Goal: Transaction & Acquisition: Purchase product/service

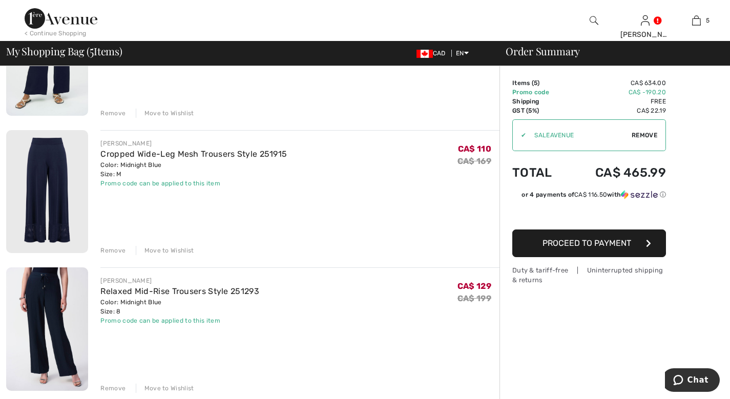
scroll to position [433, 0]
click at [64, 332] on img at bounding box center [47, 328] width 82 height 123
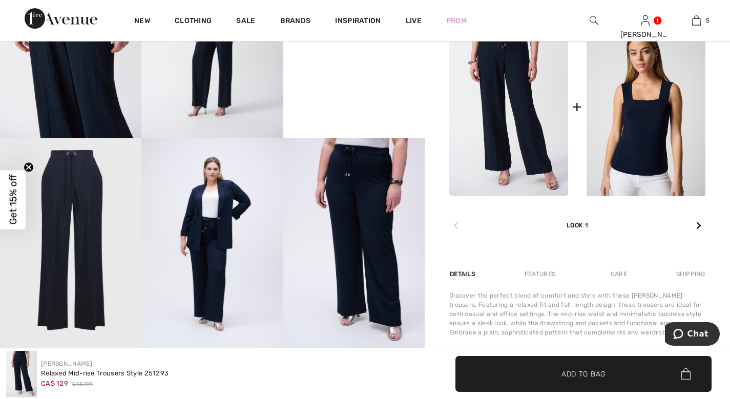
scroll to position [500, 0]
click at [384, 251] on img at bounding box center [353, 243] width 141 height 212
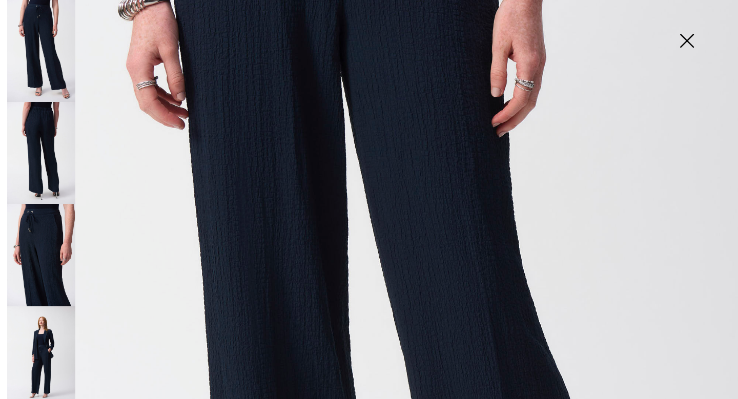
scroll to position [0, 0]
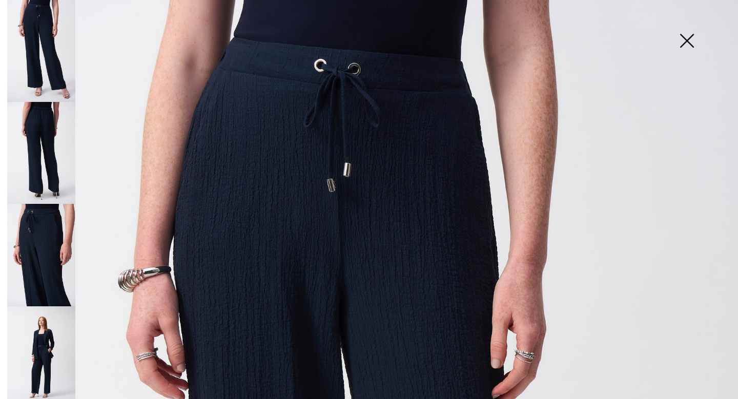
click at [691, 36] on img at bounding box center [686, 41] width 51 height 53
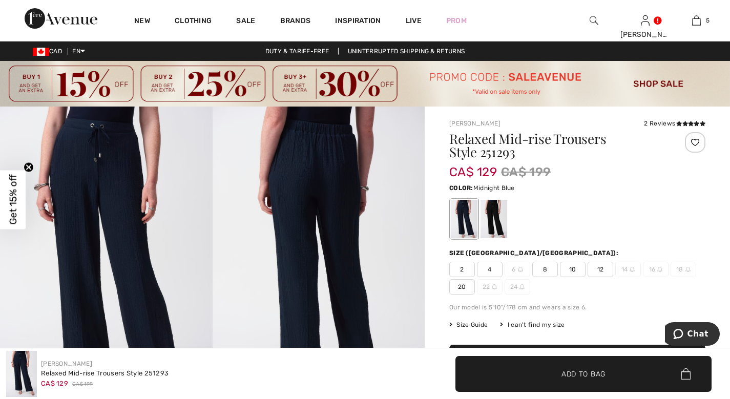
scroll to position [1, 0]
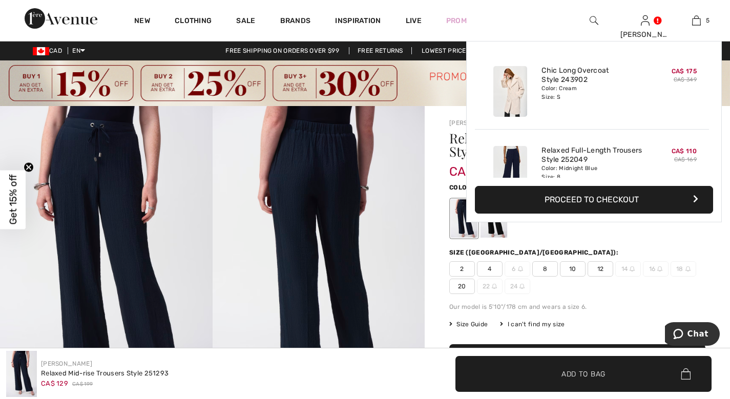
click at [699, 20] on img at bounding box center [696, 20] width 9 height 12
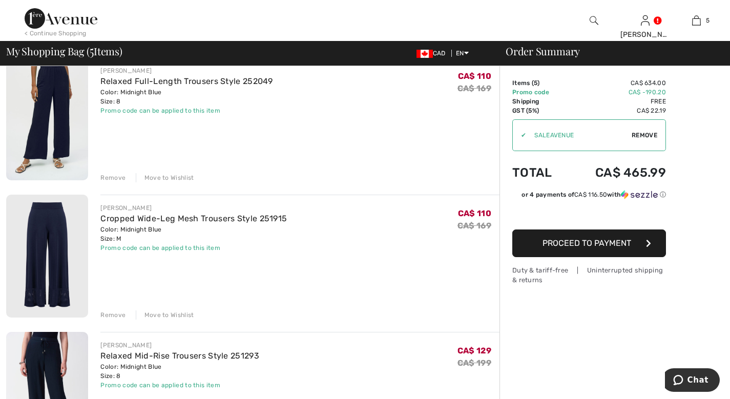
scroll to position [367, 0]
click at [112, 316] on div "Remove" at bounding box center [112, 315] width 25 height 9
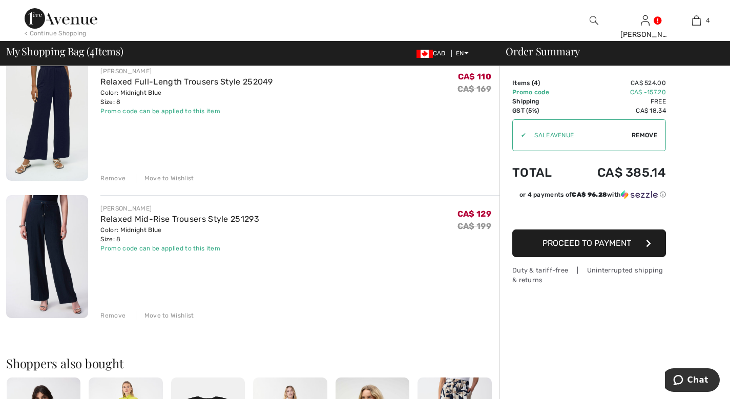
click at [113, 179] on div "Remove" at bounding box center [112, 178] width 25 height 9
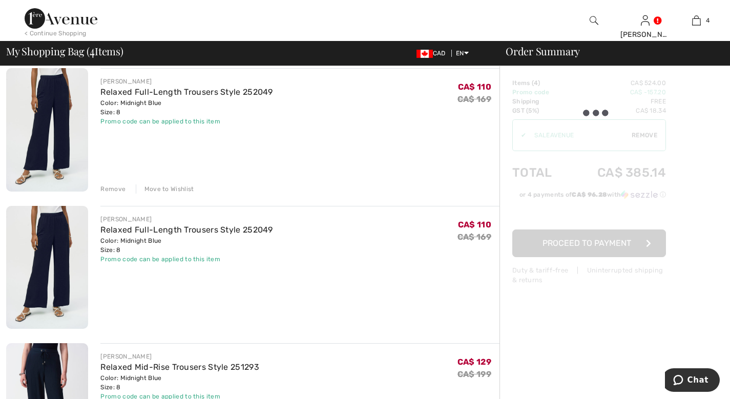
scroll to position [210, 0]
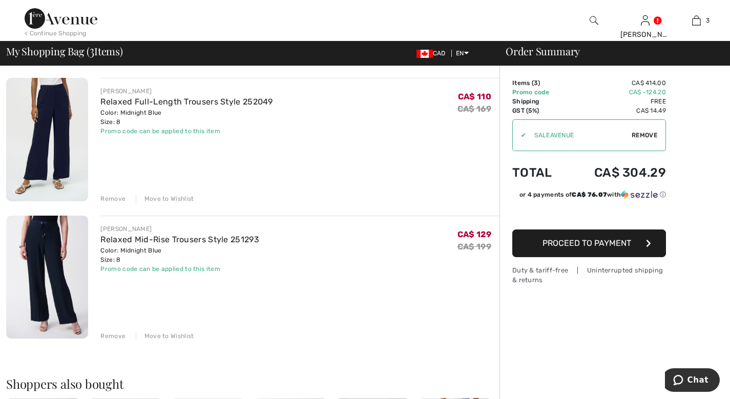
click at [112, 198] on div "Remove" at bounding box center [112, 198] width 25 height 9
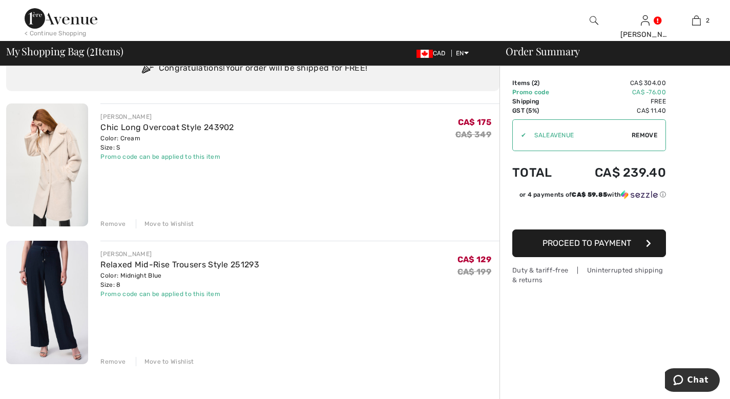
scroll to position [47, 0]
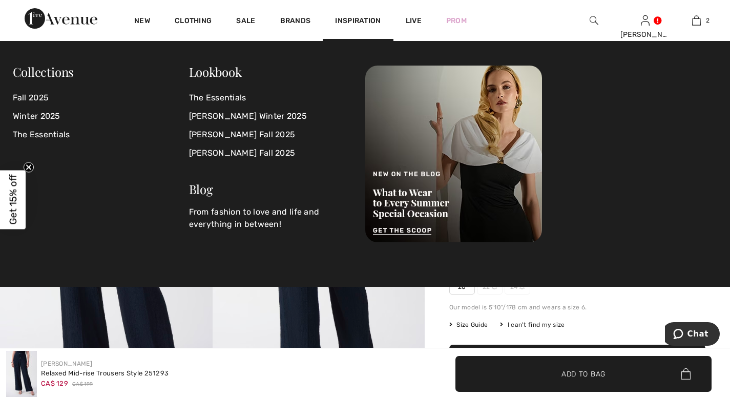
click at [232, 94] on link "The Essentials" at bounding box center [271, 98] width 164 height 18
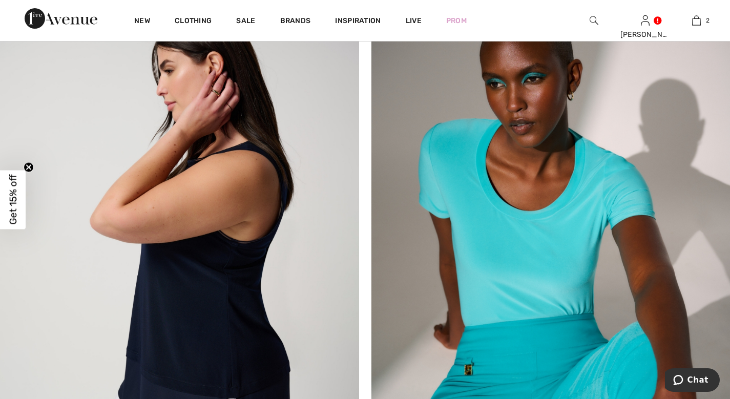
scroll to position [1228, 0]
click at [534, 240] on img at bounding box center [550, 250] width 359 height 468
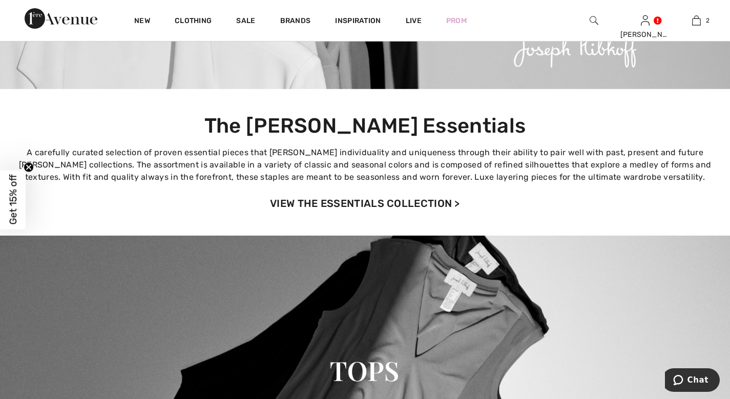
scroll to position [161, 0]
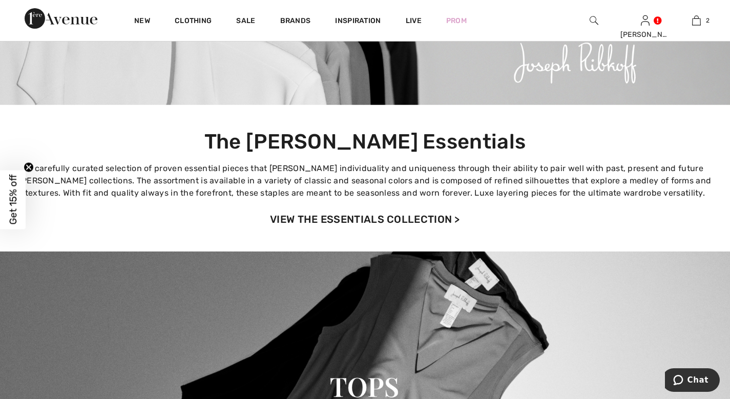
click at [366, 218] on link "VIEW THE ESSENTIALS COLLECTION >" at bounding box center [365, 219] width 190 height 12
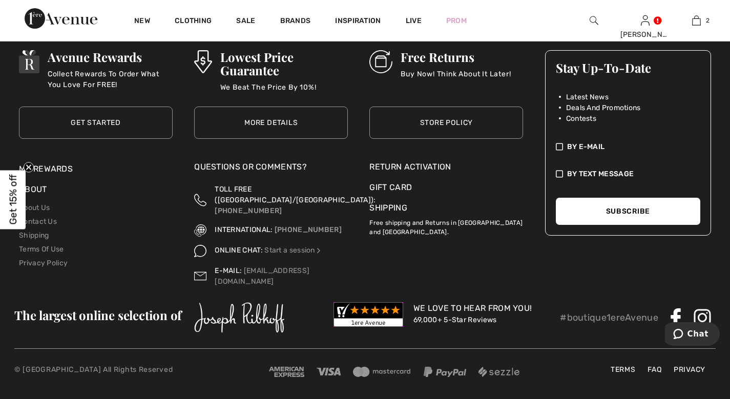
scroll to position [4610, 0]
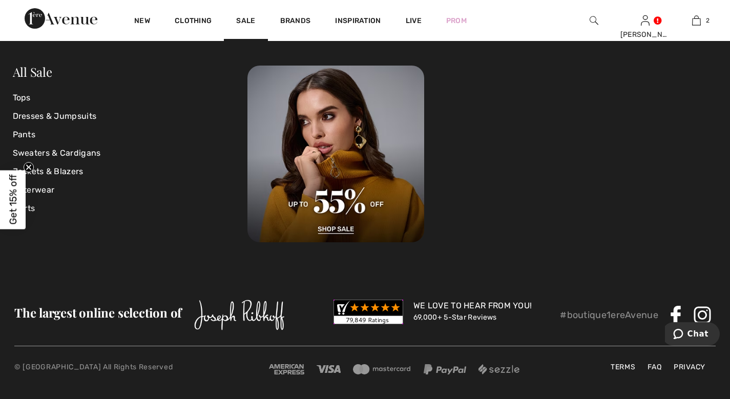
click at [240, 22] on link "Sale" at bounding box center [245, 21] width 19 height 11
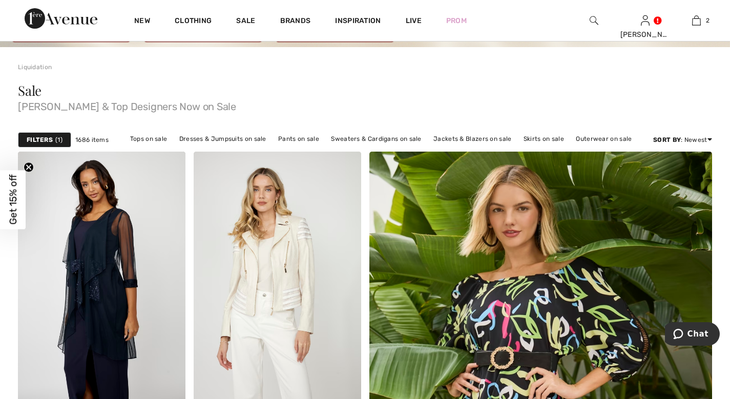
scroll to position [60, 0]
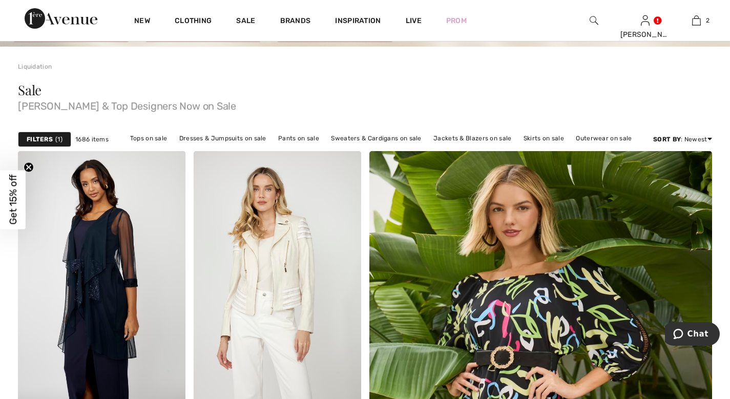
click at [491, 138] on link "Jackets & Blazers on sale" at bounding box center [472, 138] width 89 height 13
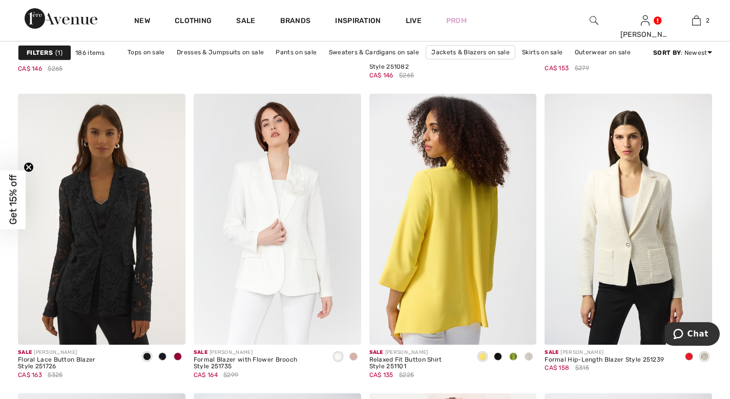
scroll to position [3139, 0]
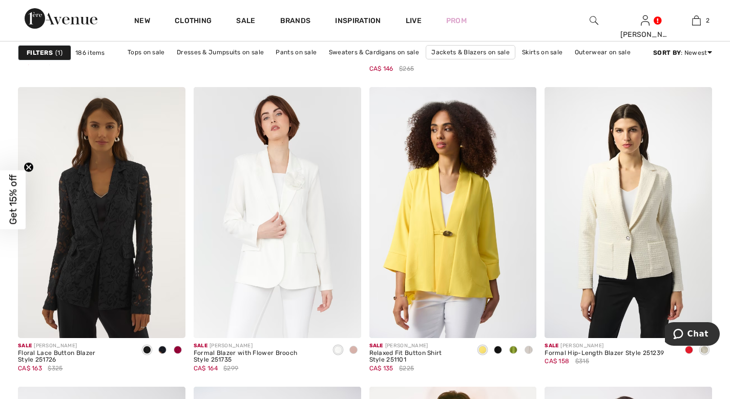
click at [176, 349] on span at bounding box center [178, 350] width 8 height 8
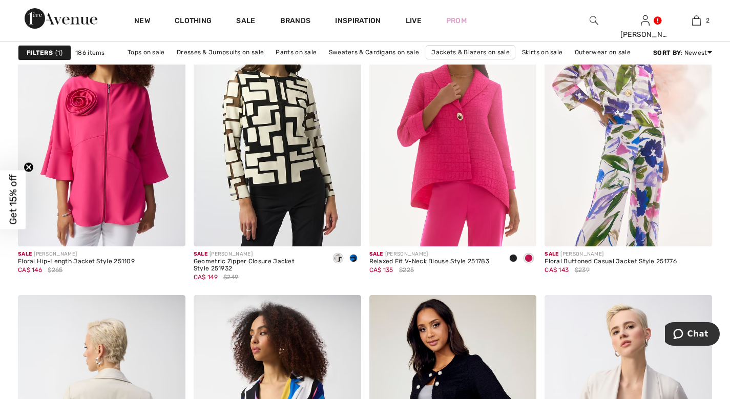
scroll to position [4246, 0]
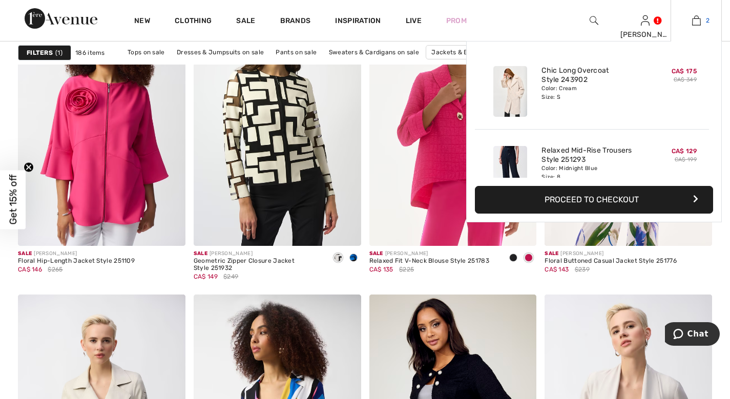
click at [695, 23] on img at bounding box center [696, 20] width 9 height 12
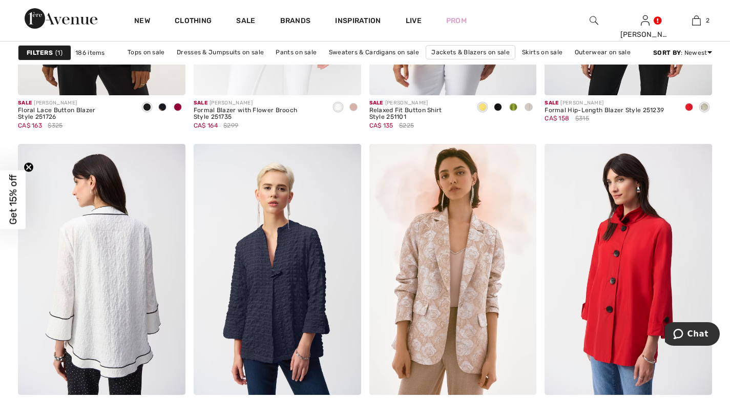
scroll to position [3376, 0]
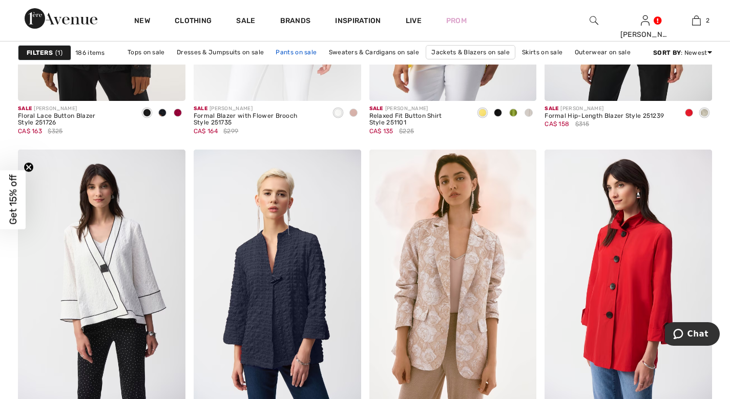
click at [309, 52] on link "Pants on sale" at bounding box center [296, 52] width 51 height 13
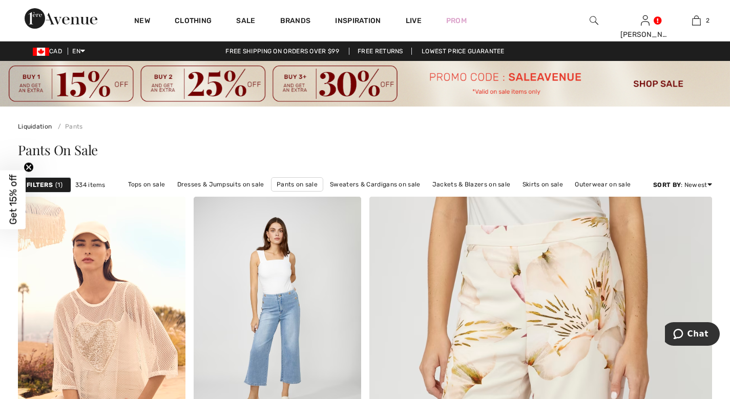
click at [46, 187] on strong "Filters" at bounding box center [40, 184] width 26 height 9
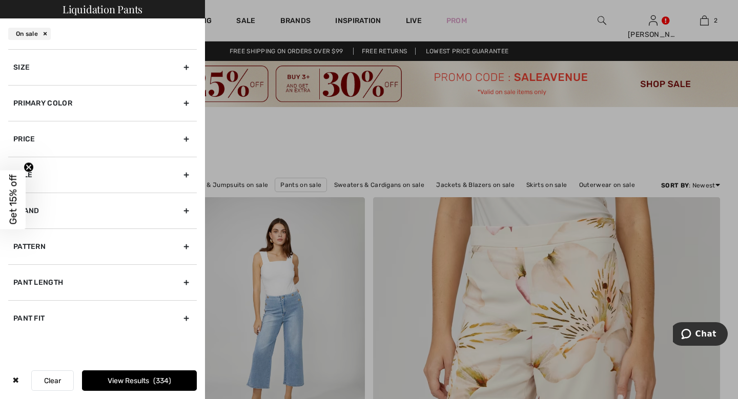
click at [55, 107] on div "Primary Color" at bounding box center [102, 103] width 189 height 36
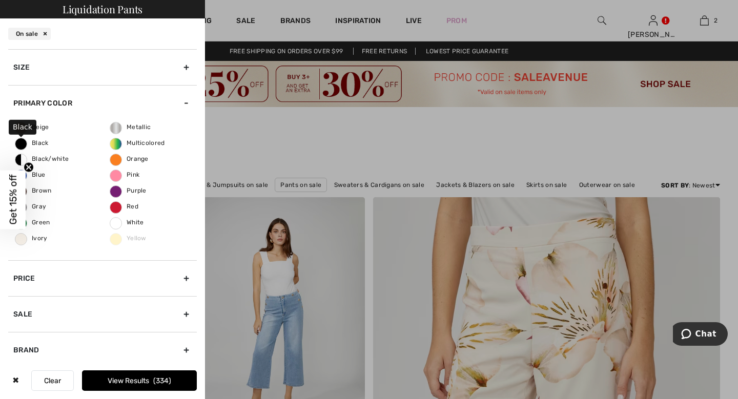
click at [22, 142] on span "Black" at bounding box center [31, 142] width 33 height 7
click at [0, 0] on input "Black" at bounding box center [0, 0] width 0 height 0
click at [26, 65] on div "Size" at bounding box center [102, 67] width 189 height 36
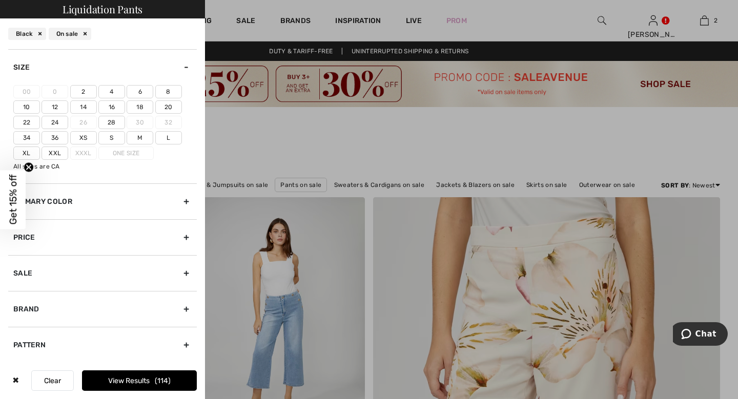
click at [169, 92] on label "8" at bounding box center [168, 91] width 27 height 13
click at [0, 0] on input"] "8" at bounding box center [0, 0] width 0 height 0
click at [117, 390] on button "View Results 24" at bounding box center [139, 380] width 115 height 20
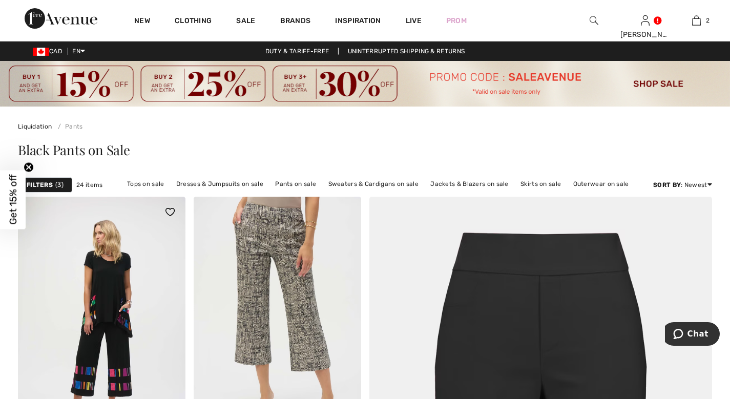
drag, startPoint x: 0, startPoint y: 0, endPoint x: 117, endPoint y: 390, distance: 407.2
drag, startPoint x: 117, startPoint y: 390, endPoint x: 396, endPoint y: 144, distance: 371.7
click at [396, 144] on div "Black Pants on Sale" at bounding box center [365, 149] width 694 height 13
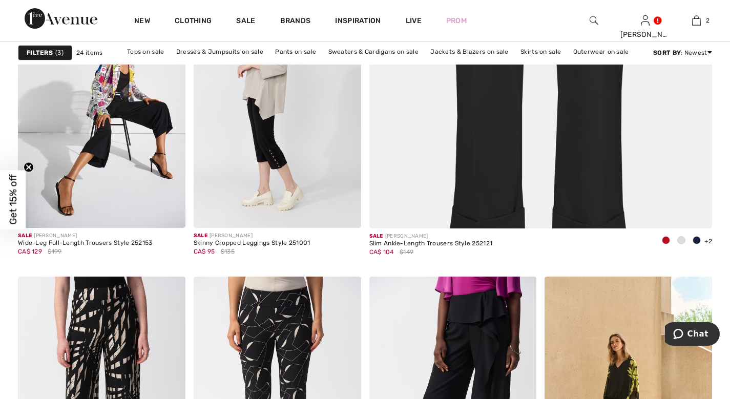
scroll to position [519, 0]
click at [40, 53] on strong "Filters" at bounding box center [40, 52] width 26 height 9
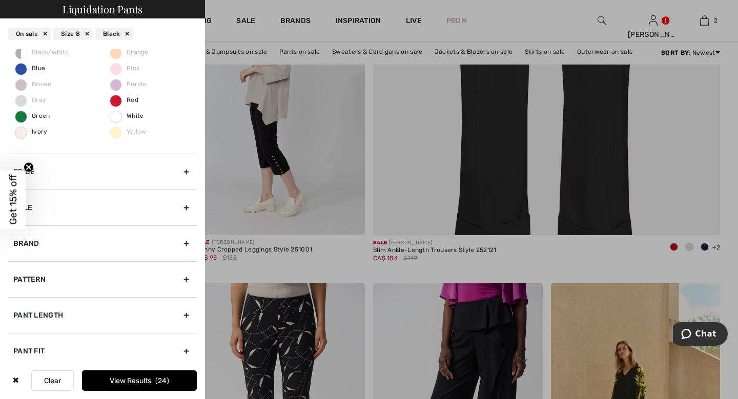
scroll to position [212, 0]
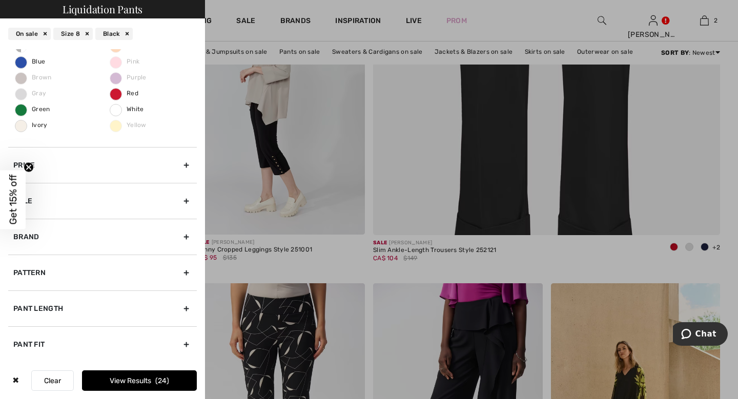
click at [55, 305] on div "Pant Length" at bounding box center [102, 309] width 189 height 36
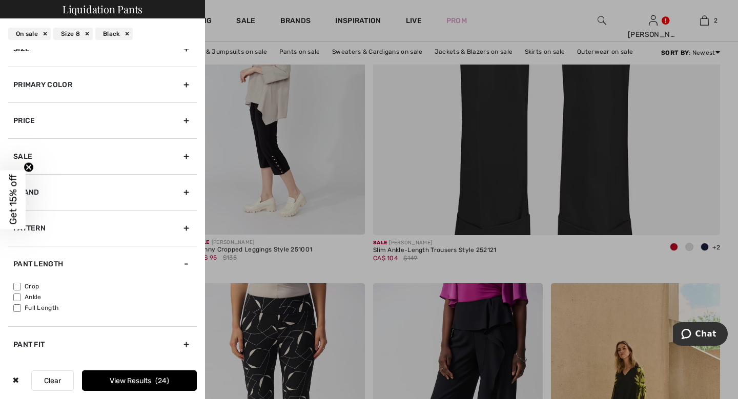
scroll to position [18, 0]
click at [14, 307] on input"] "Full Length" at bounding box center [17, 308] width 8 height 8
checkbox input"] "true"
click at [137, 385] on button "View Results 10" at bounding box center [139, 380] width 115 height 20
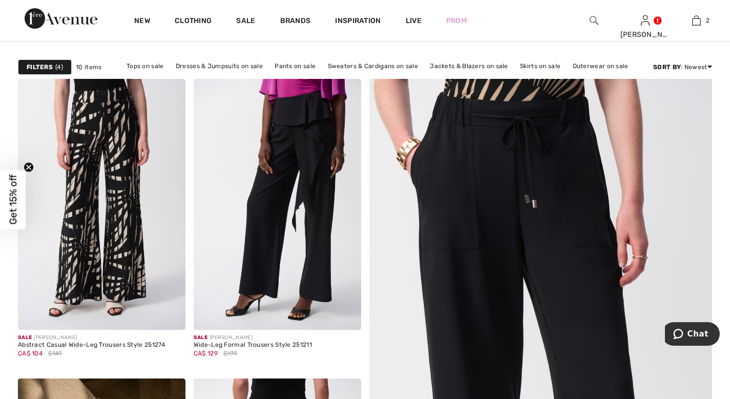
scroll to position [118, 0]
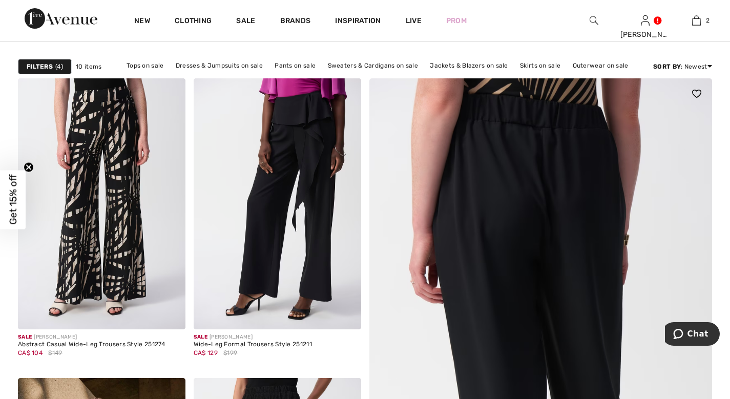
click at [532, 235] on img at bounding box center [540, 386] width 411 height 617
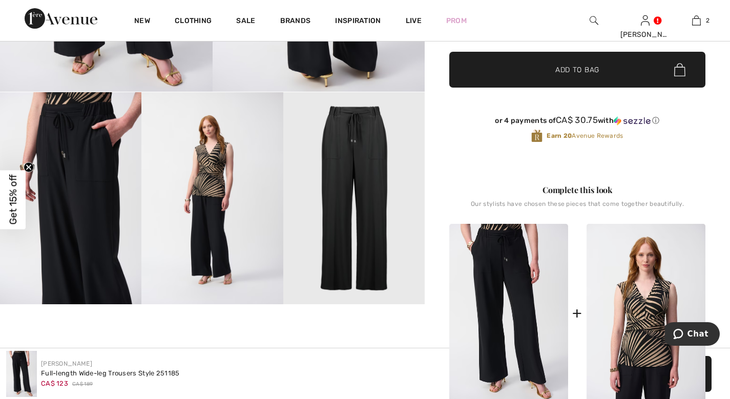
scroll to position [334, 0]
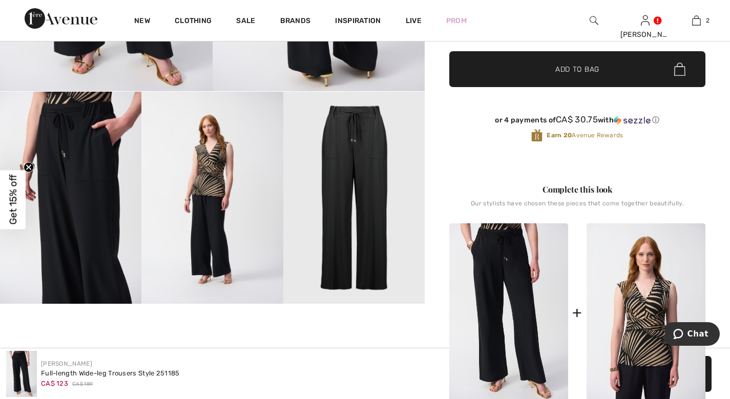
click at [221, 200] on img at bounding box center [211, 198] width 141 height 212
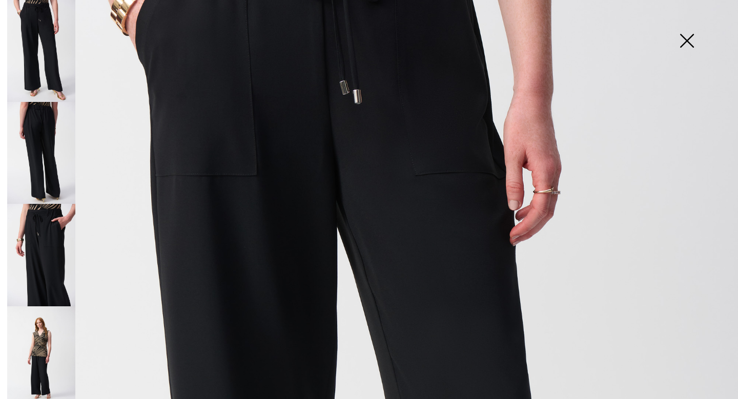
scroll to position [0, 0]
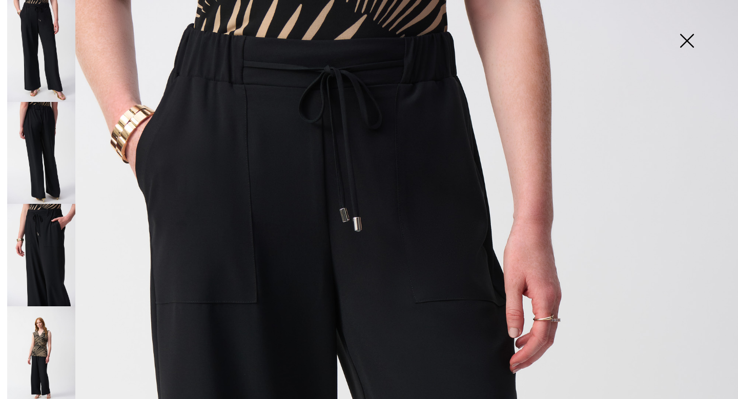
click at [39, 348] on img at bounding box center [41, 357] width 68 height 102
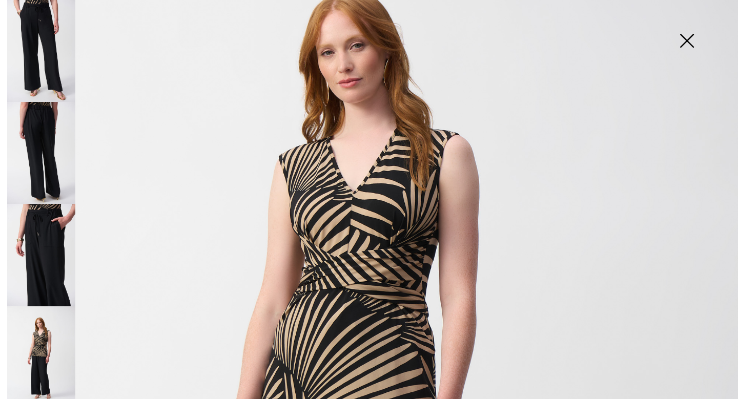
scroll to position [130, 0]
click at [686, 42] on img at bounding box center [686, 41] width 51 height 53
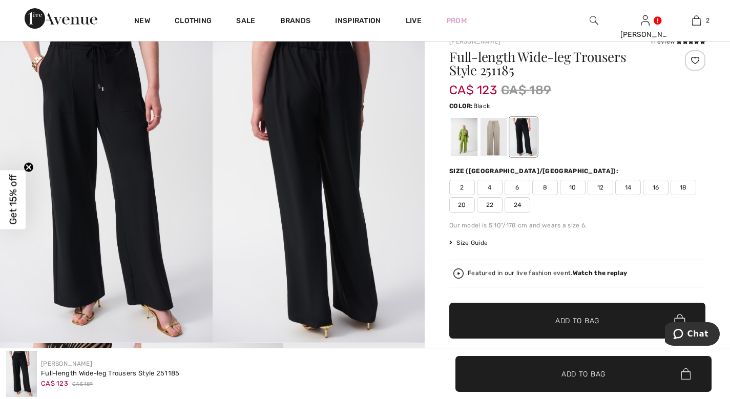
scroll to position [69, 0]
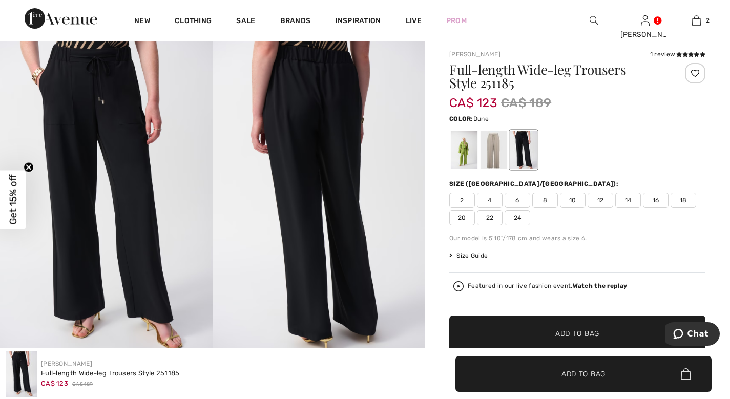
click at [489, 149] on div at bounding box center [494, 150] width 27 height 38
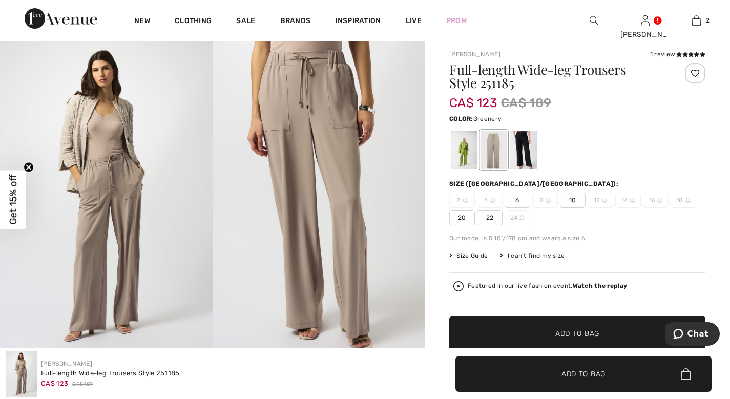
click at [462, 148] on div at bounding box center [464, 150] width 27 height 38
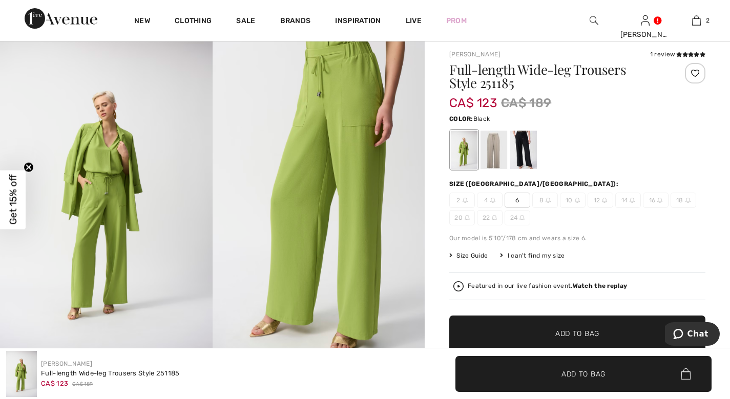
click at [532, 149] on div at bounding box center [523, 150] width 27 height 38
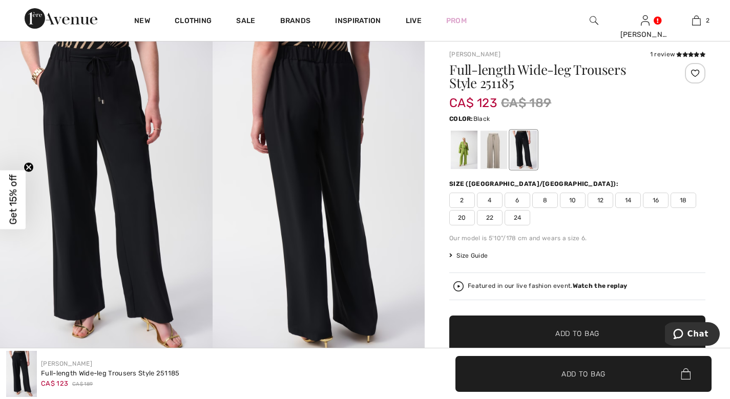
click at [544, 201] on span "8" at bounding box center [545, 200] width 26 height 15
click at [562, 330] on span "Add to Bag" at bounding box center [577, 333] width 44 height 11
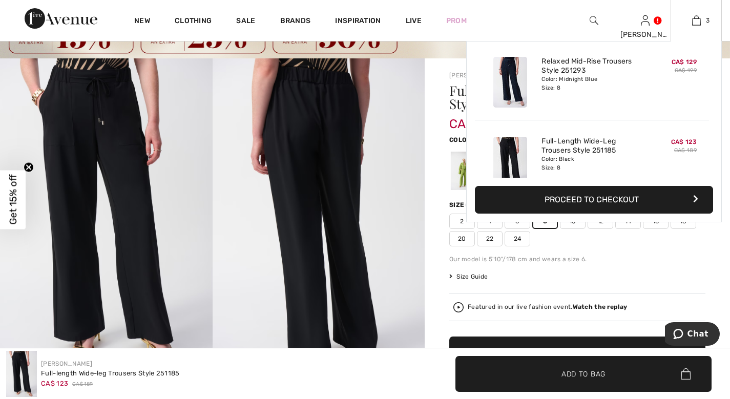
scroll to position [90, 0]
click at [521, 74] on img at bounding box center [510, 81] width 34 height 51
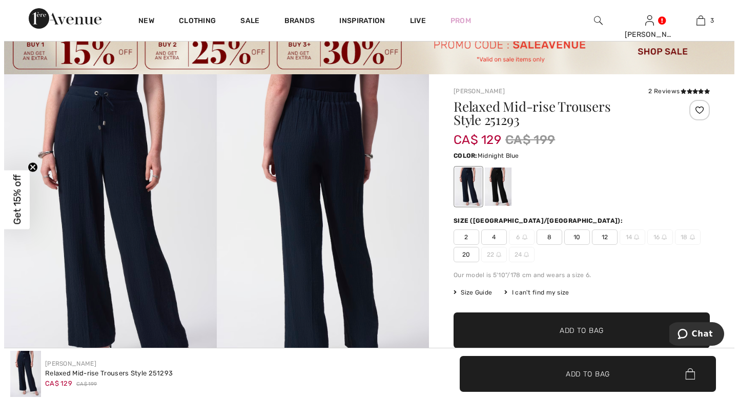
scroll to position [29, 0]
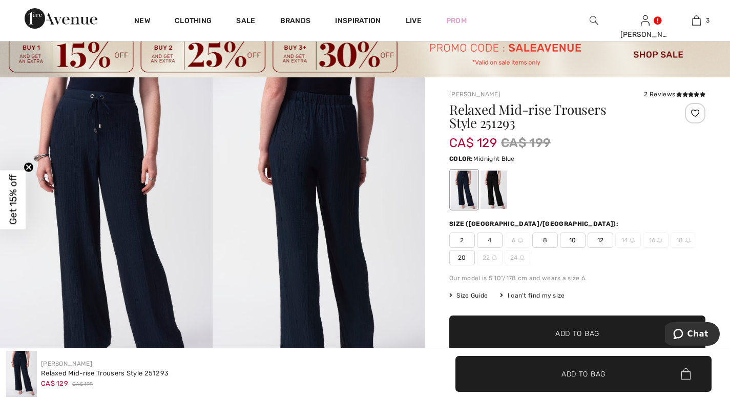
click at [326, 159] on img at bounding box center [319, 236] width 213 height 318
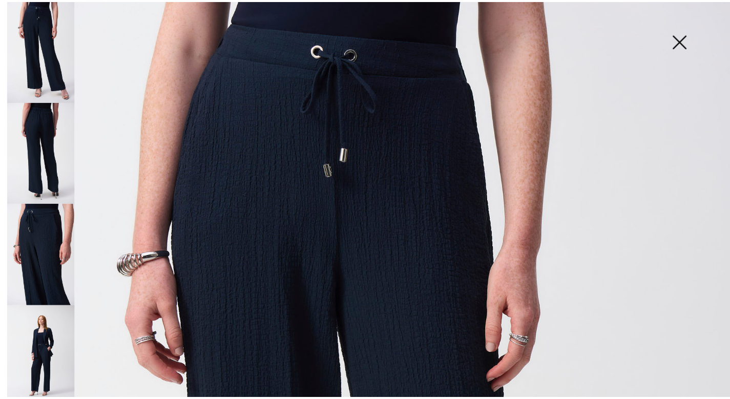
scroll to position [0, 0]
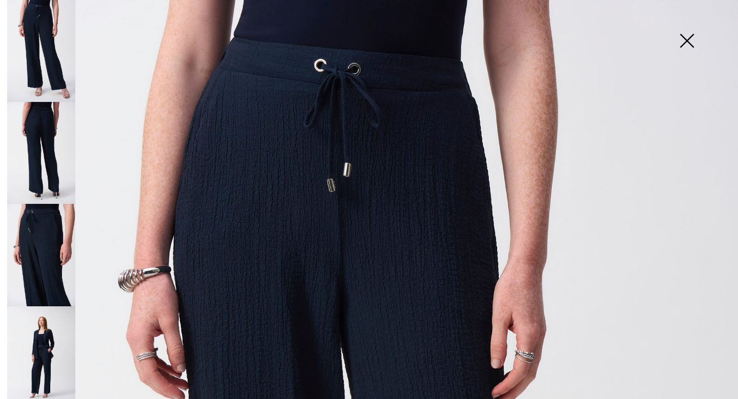
click at [695, 32] on img at bounding box center [686, 41] width 51 height 53
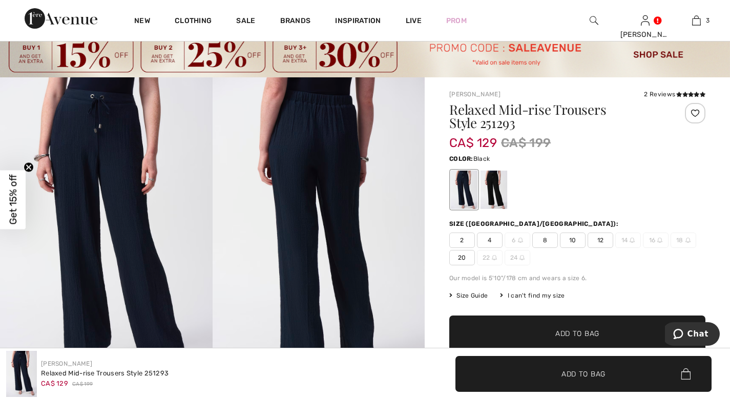
click at [501, 192] on div at bounding box center [494, 190] width 27 height 38
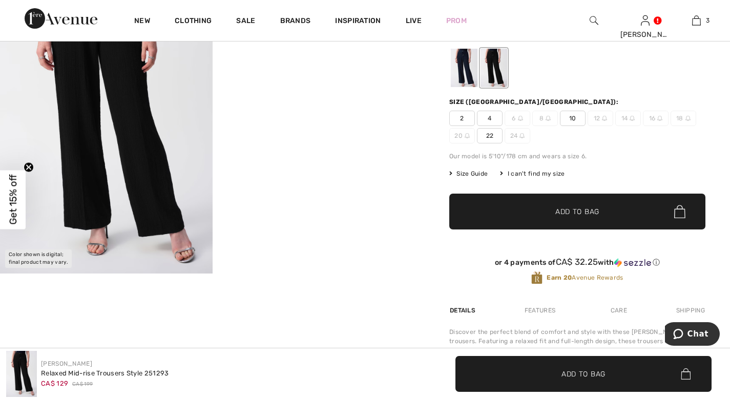
scroll to position [158, 0]
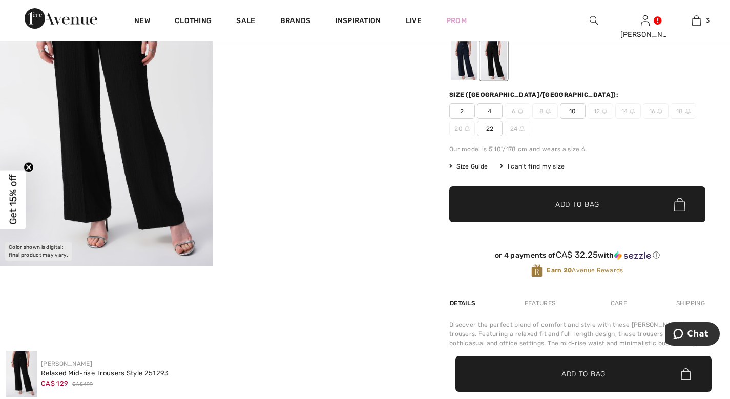
click at [649, 79] on div at bounding box center [577, 60] width 256 height 43
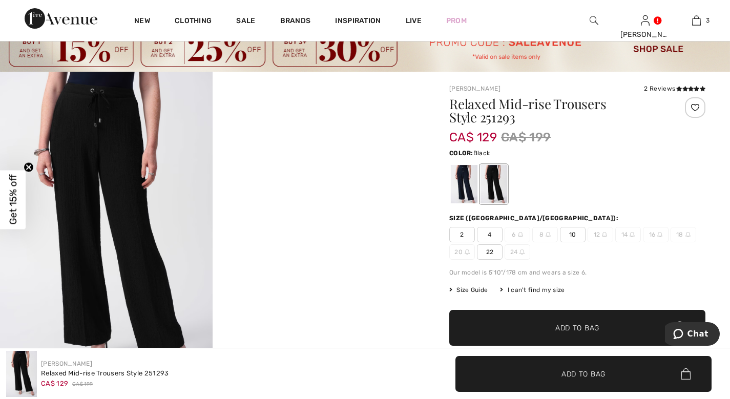
scroll to position [34, 0]
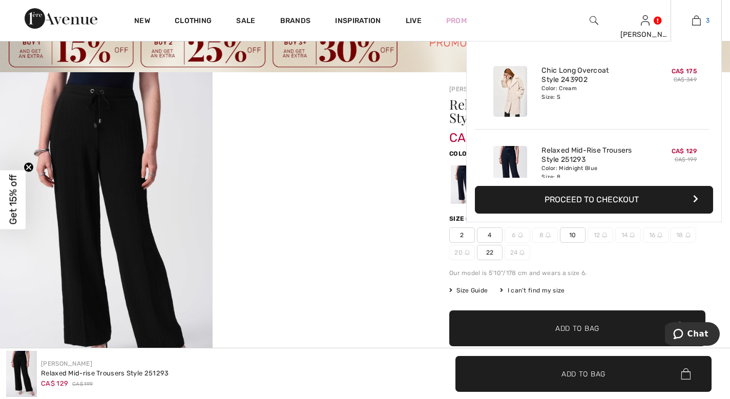
click at [699, 23] on img at bounding box center [696, 20] width 9 height 12
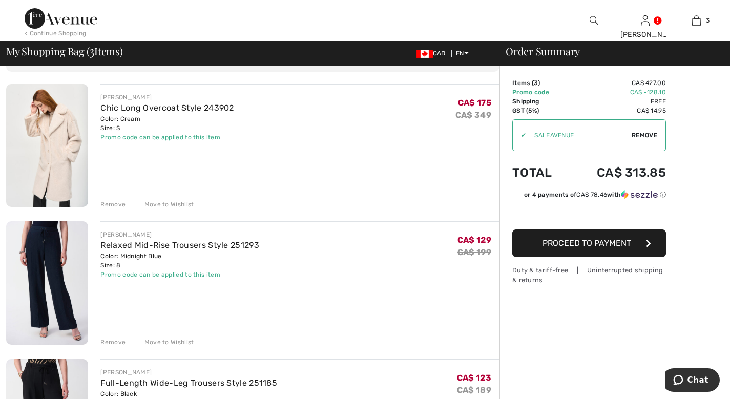
scroll to position [62, 0]
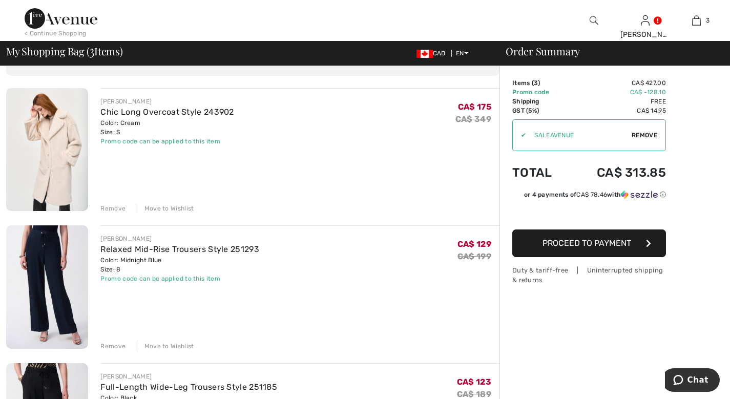
click at [64, 163] on img at bounding box center [47, 149] width 82 height 123
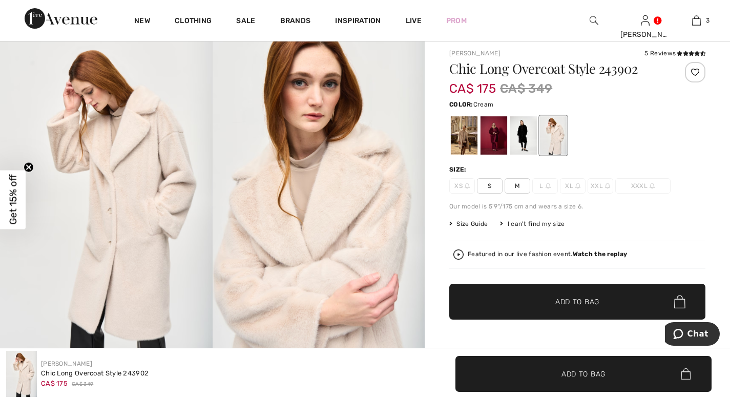
scroll to position [71, 0]
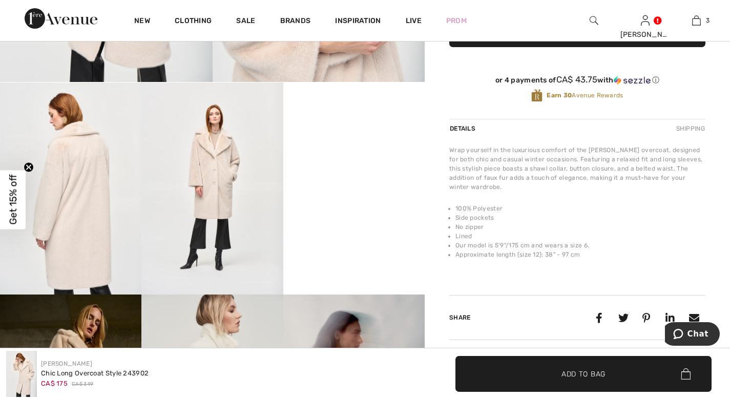
click at [223, 270] on img at bounding box center [211, 188] width 141 height 212
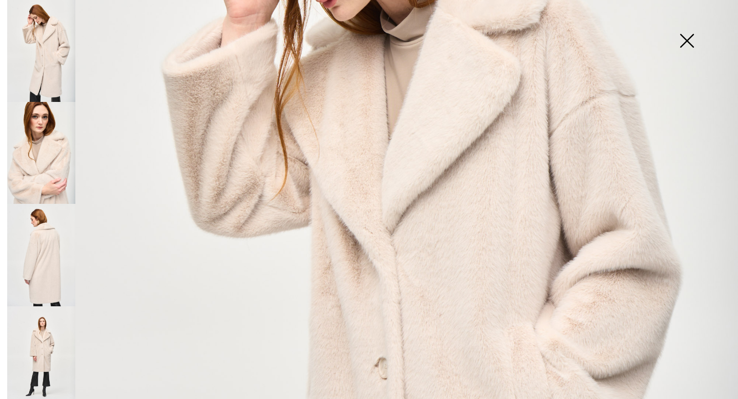
scroll to position [224, 0]
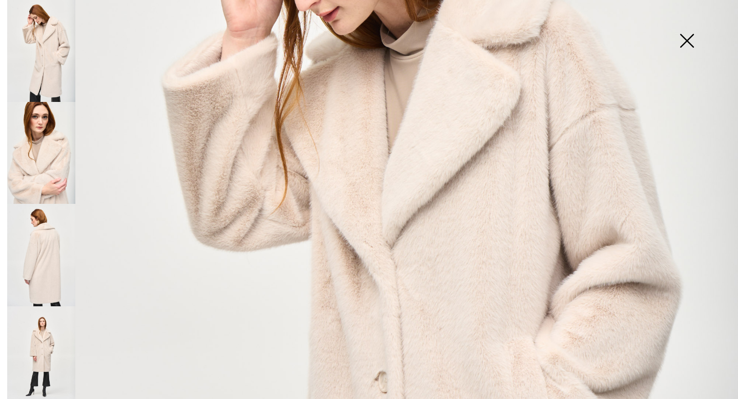
click at [40, 348] on img at bounding box center [41, 357] width 68 height 102
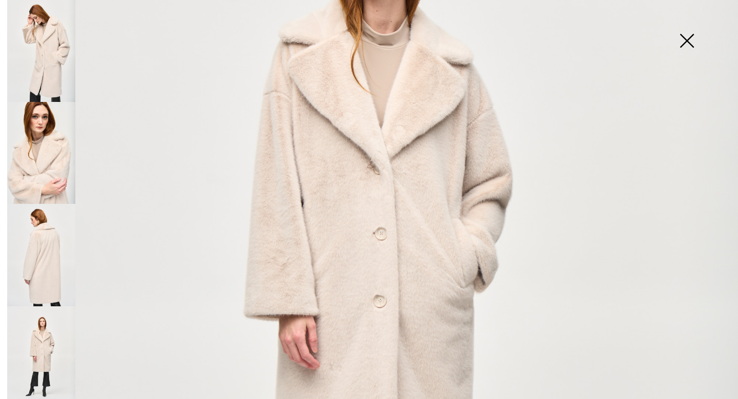
click at [40, 258] on img at bounding box center [41, 255] width 68 height 102
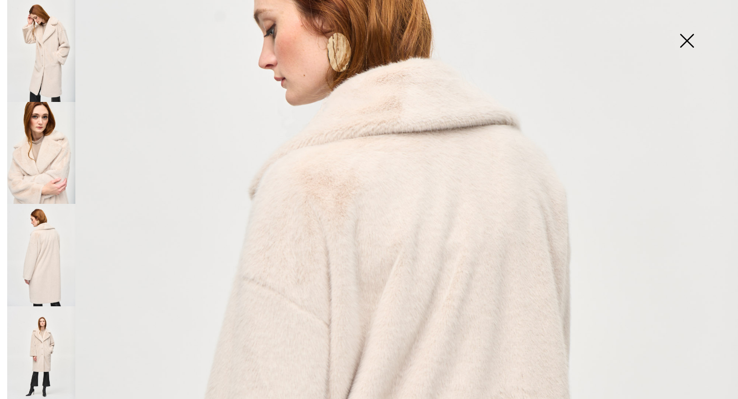
scroll to position [0, 0]
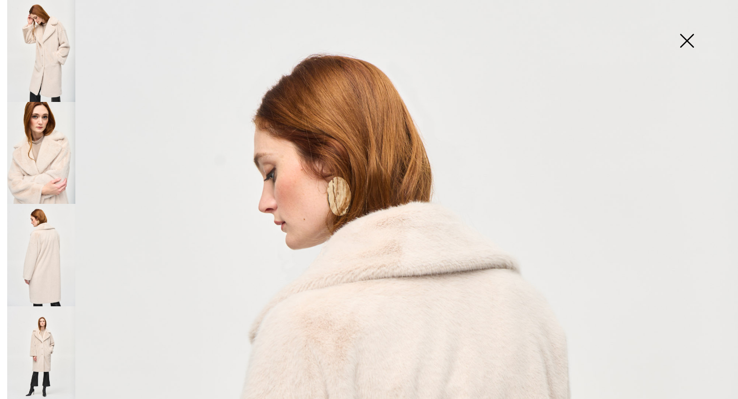
click at [42, 163] on img at bounding box center [41, 153] width 68 height 102
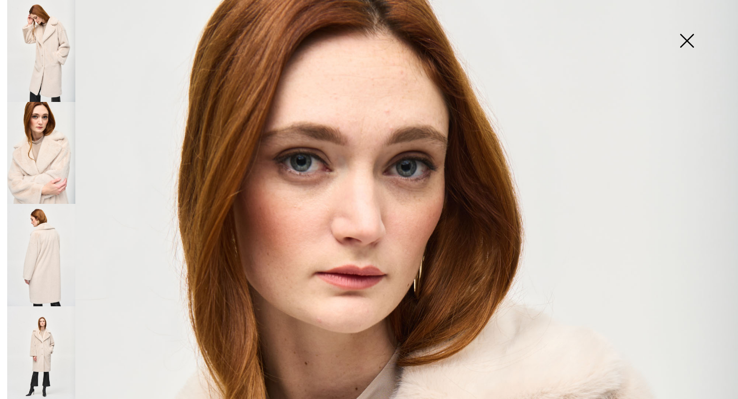
click at [46, 61] on img at bounding box center [41, 51] width 68 height 102
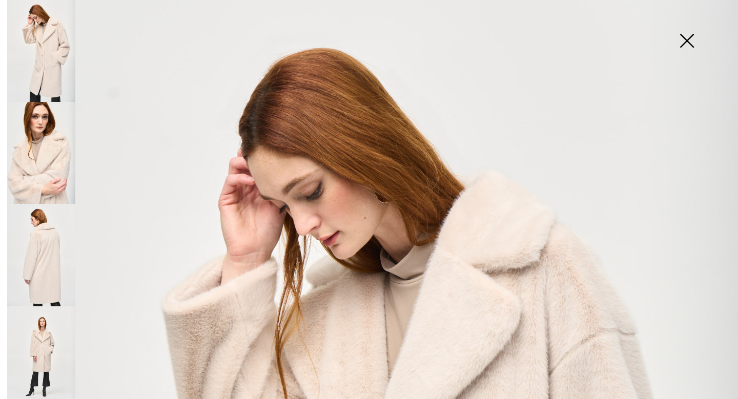
click at [687, 40] on img at bounding box center [686, 41] width 51 height 53
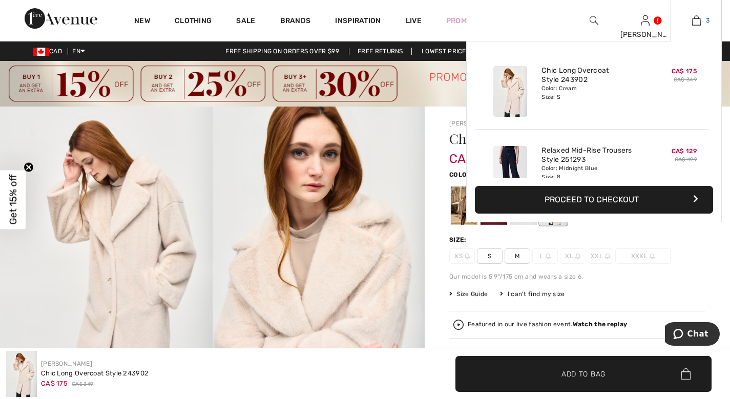
click at [695, 18] on img at bounding box center [696, 20] width 9 height 12
click at [596, 200] on button "Proceed to Checkout" at bounding box center [594, 200] width 238 height 28
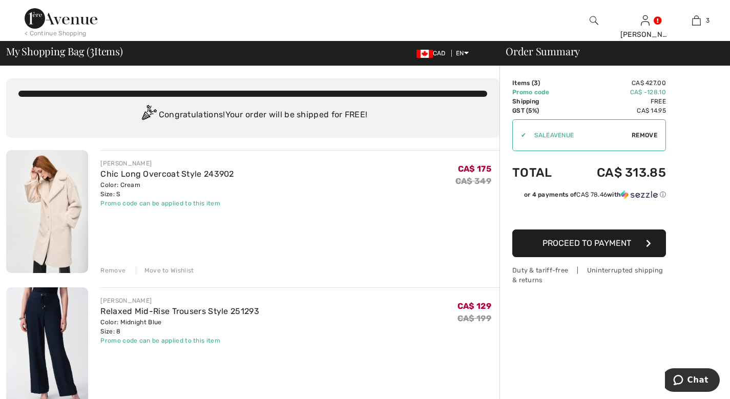
click at [590, 243] on span "Proceed to Payment" at bounding box center [587, 243] width 89 height 10
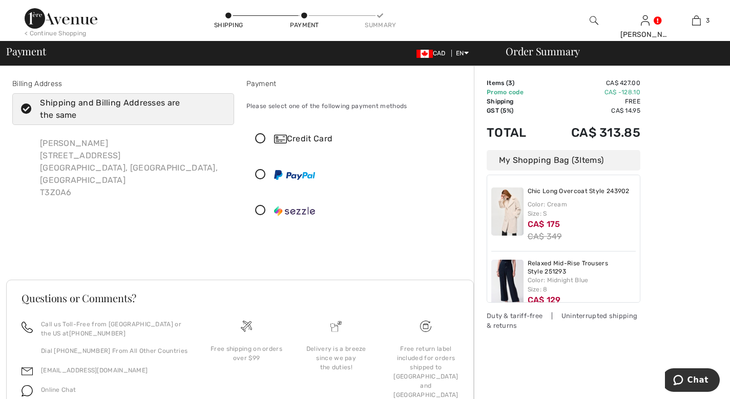
click at [254, 145] on div "Credit Card" at bounding box center [357, 138] width 221 height 31
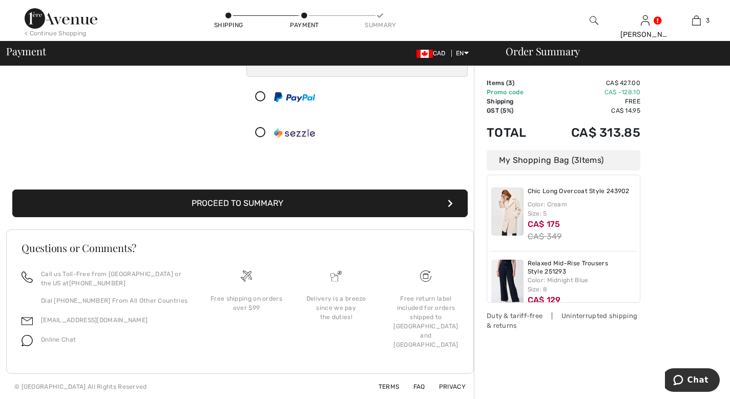
scroll to position [211, 0]
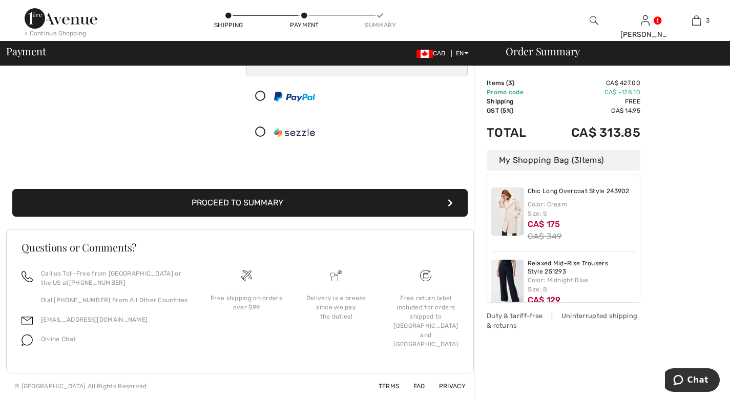
click at [272, 200] on button "Proceed to Summary" at bounding box center [240, 203] width 456 height 28
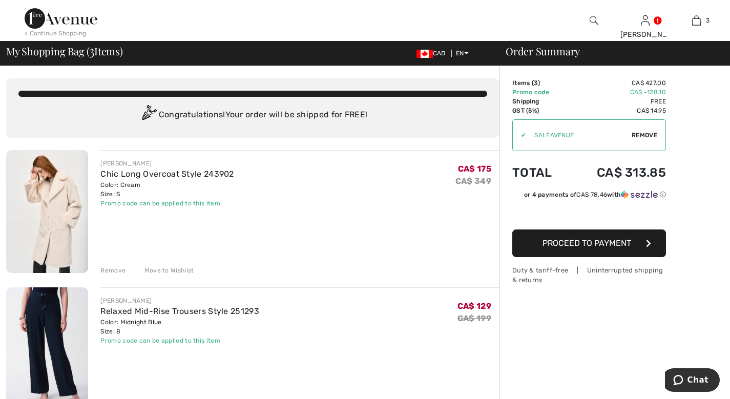
click at [645, 135] on span "Remove" at bounding box center [645, 135] width 26 height 9
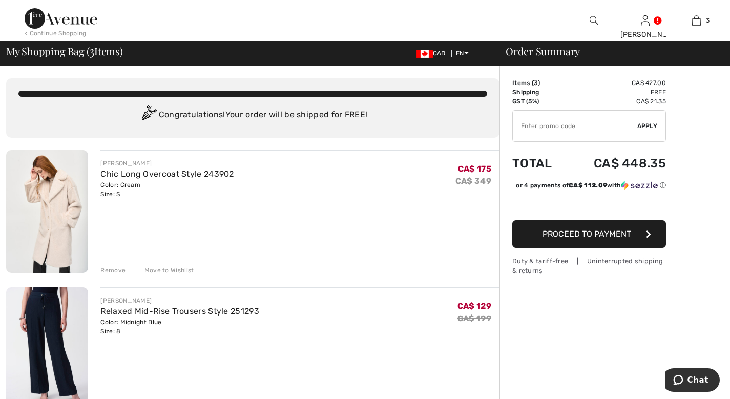
click at [541, 125] on input "TEXT" at bounding box center [575, 126] width 125 height 31
type input "GC005029245"
click at [649, 122] on span "Apply" at bounding box center [647, 125] width 20 height 9
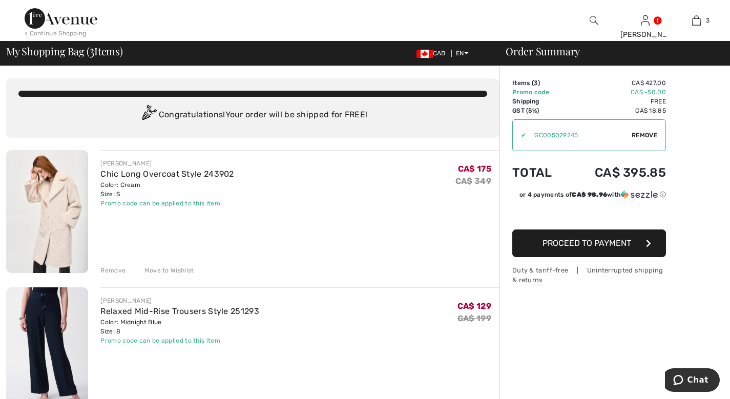
click at [645, 131] on span "Remove" at bounding box center [645, 135] width 26 height 9
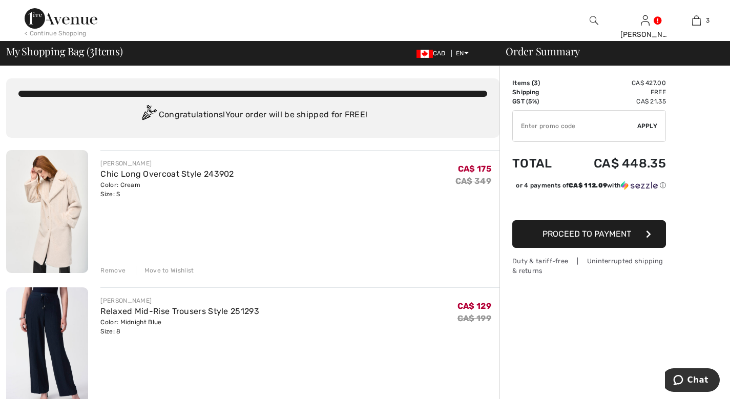
click at [554, 125] on input "TEXT" at bounding box center [575, 126] width 125 height 31
type input "A"
type input "SALE"
click at [61, 20] on img at bounding box center [61, 18] width 73 height 20
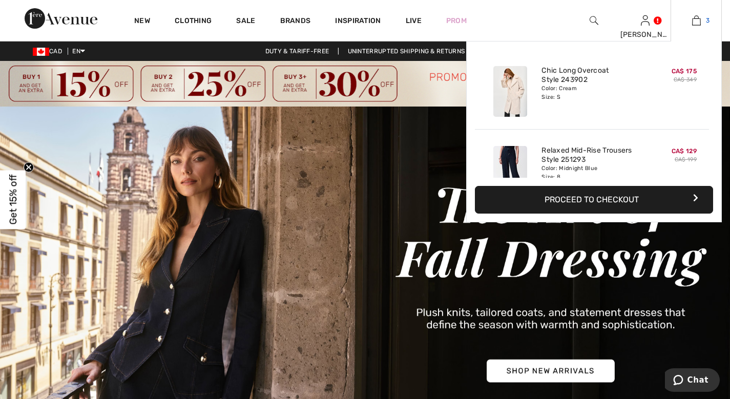
click at [701, 22] on link "3" at bounding box center [696, 20] width 50 height 12
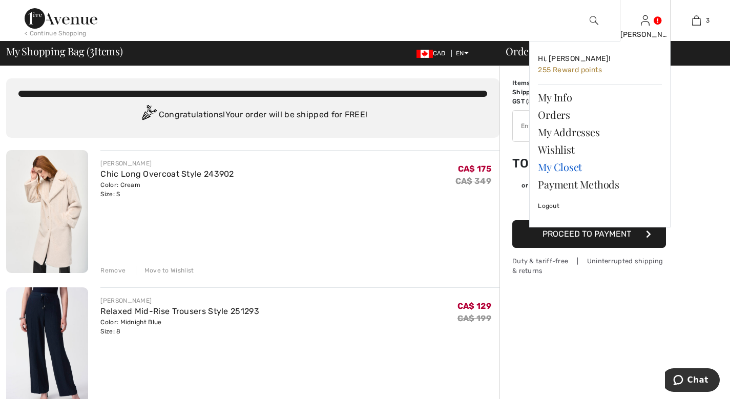
click at [572, 170] on link "My Closet" at bounding box center [600, 166] width 124 height 17
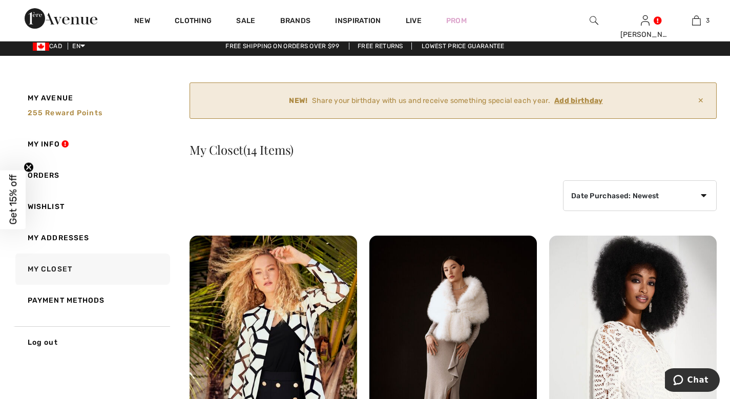
scroll to position [5, 0]
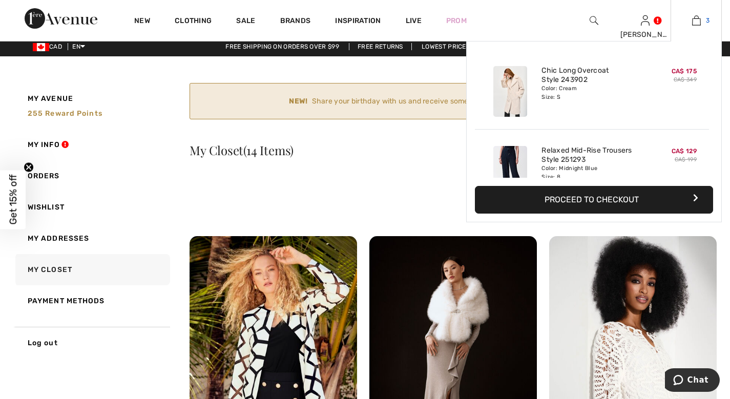
click at [702, 25] on link "3" at bounding box center [696, 20] width 50 height 12
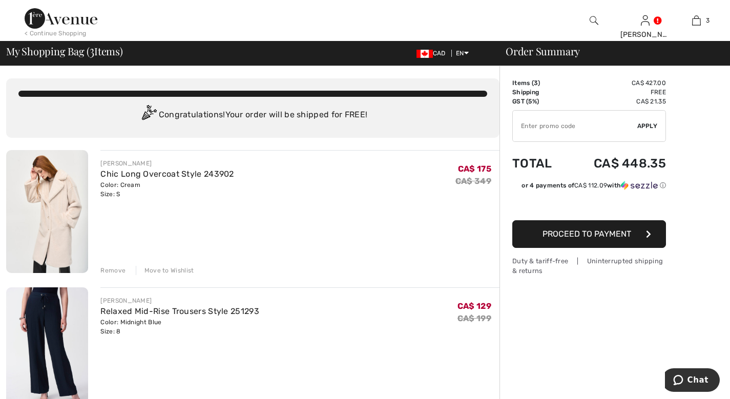
click at [561, 127] on input "TEXT" at bounding box center [575, 126] width 125 height 31
type input "SALEAVENUE"
click at [648, 129] on span "Apply" at bounding box center [647, 125] width 20 height 9
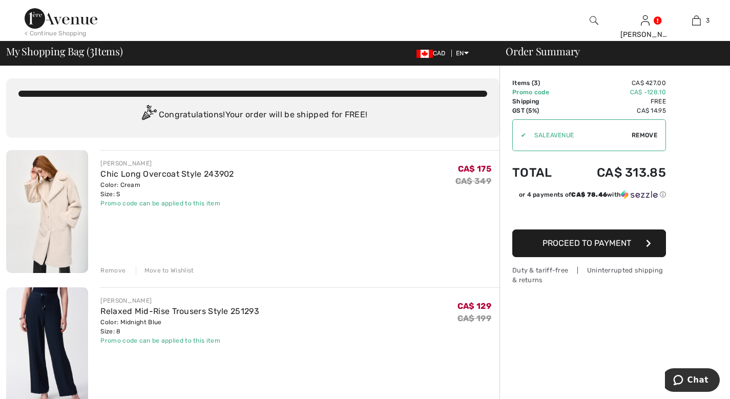
click at [68, 208] on img at bounding box center [47, 211] width 82 height 123
click at [60, 193] on img at bounding box center [47, 211] width 82 height 123
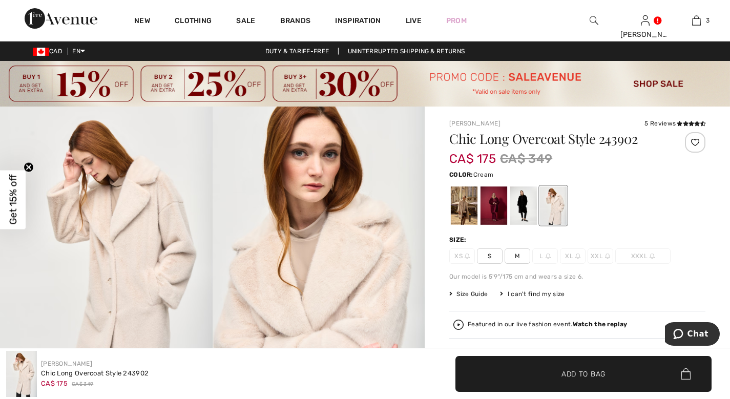
click at [344, 260] on img at bounding box center [319, 266] width 213 height 318
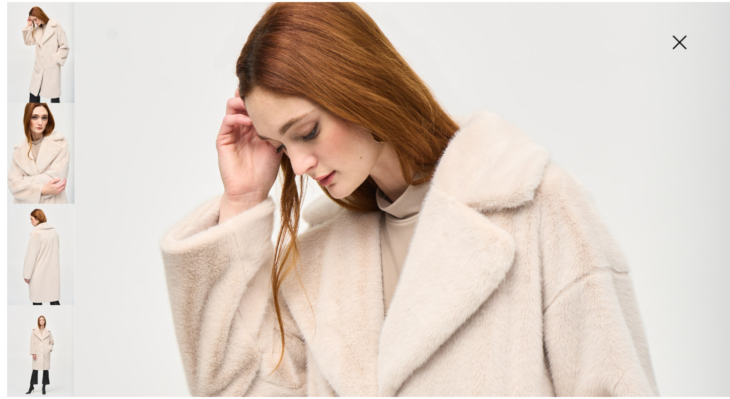
scroll to position [60, 0]
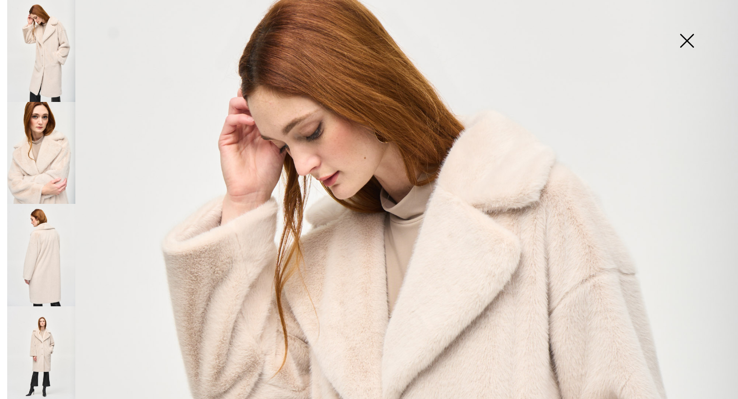
click at [686, 39] on img at bounding box center [686, 41] width 51 height 53
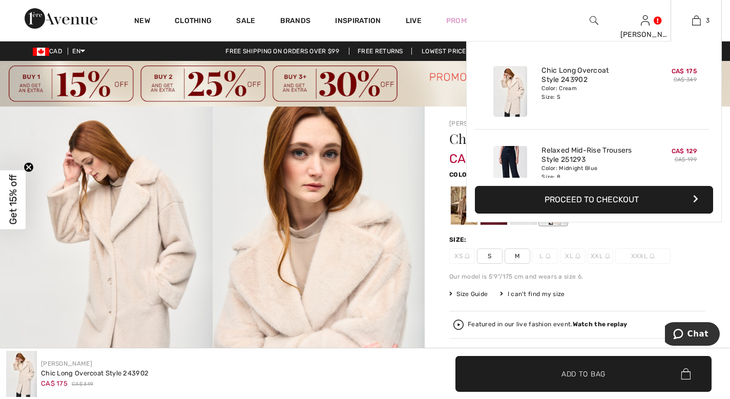
click at [593, 202] on button "Proceed to Checkout" at bounding box center [594, 200] width 238 height 28
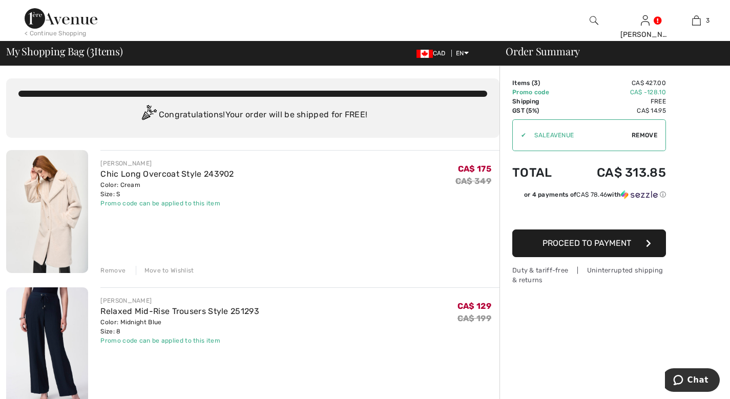
click at [585, 238] on button "Proceed to Payment" at bounding box center [589, 244] width 154 height 28
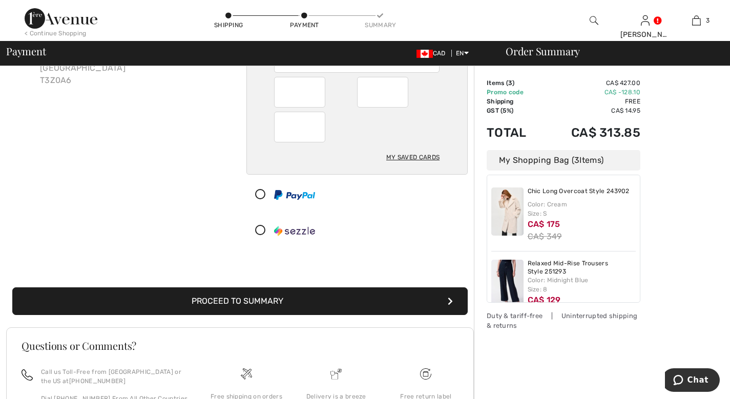
scroll to position [113, 0]
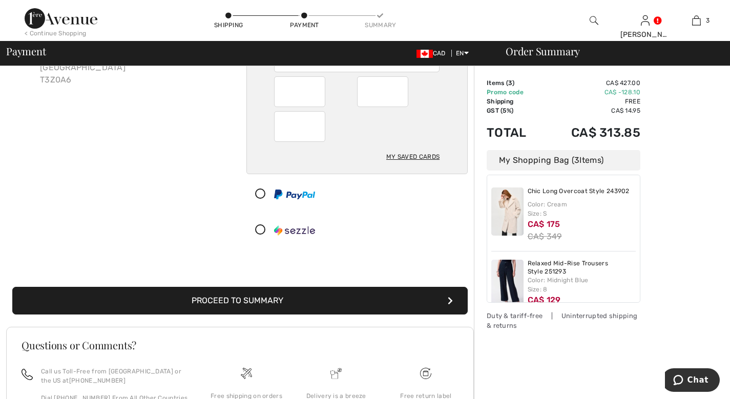
click at [390, 303] on button "Proceed to Summary" at bounding box center [240, 301] width 456 height 28
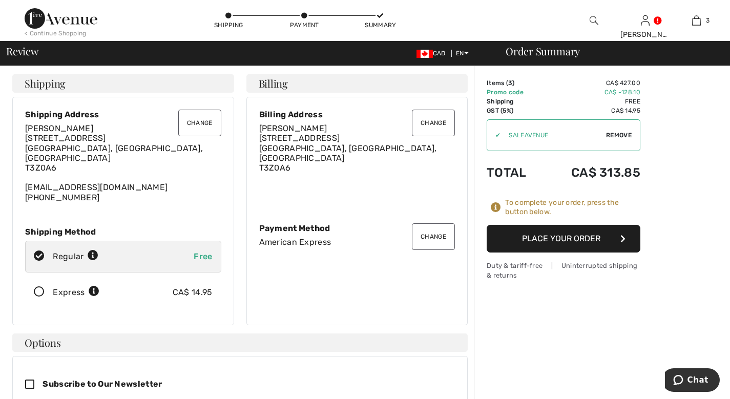
click at [566, 242] on button "Place Your Order" at bounding box center [564, 239] width 154 height 28
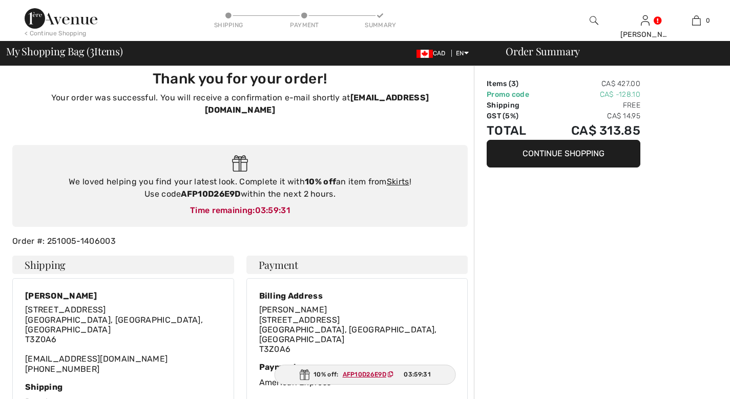
scroll to position [9, 0]
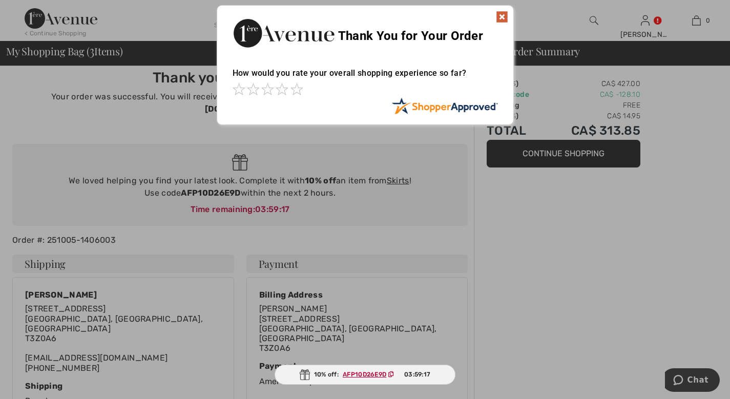
click at [504, 15] on img at bounding box center [502, 17] width 12 height 12
